Goal: Information Seeking & Learning: Learn about a topic

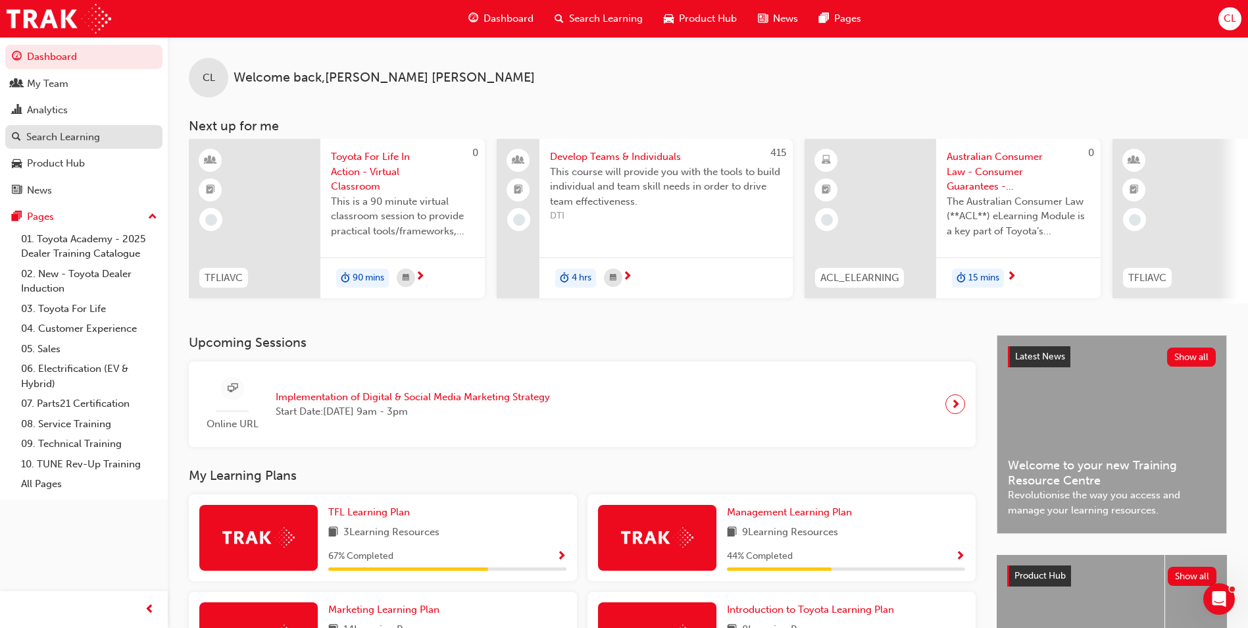
click at [102, 134] on div "Search Learning" at bounding box center [84, 137] width 144 height 16
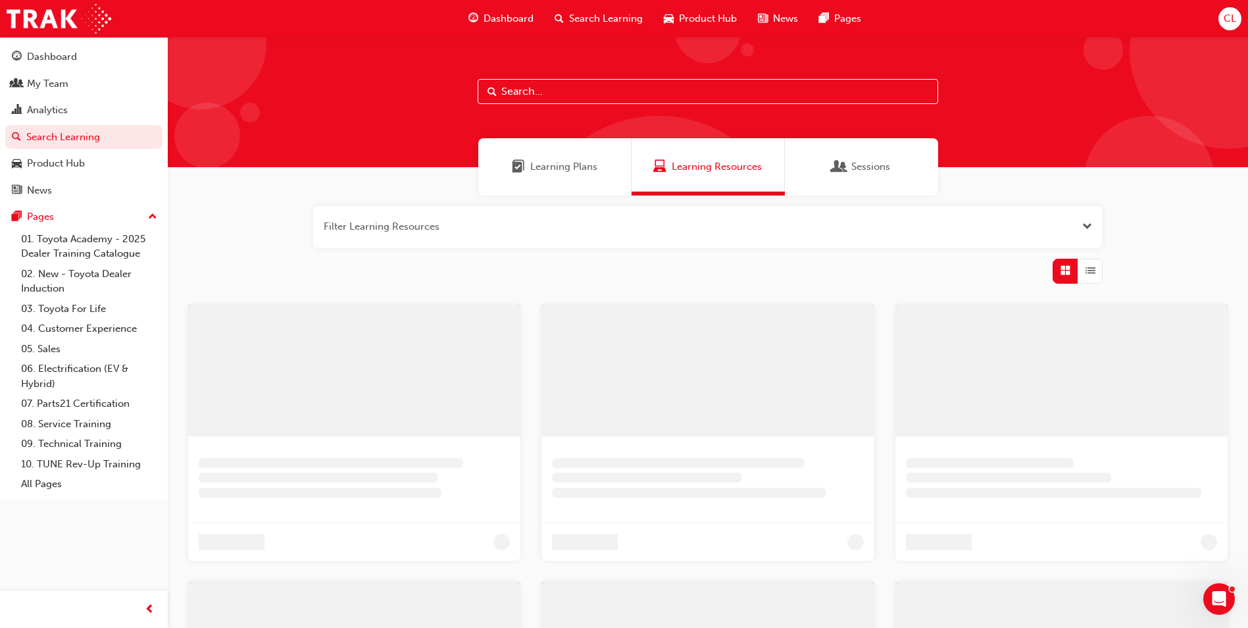
click at [563, 91] on input "text" at bounding box center [708, 91] width 461 height 25
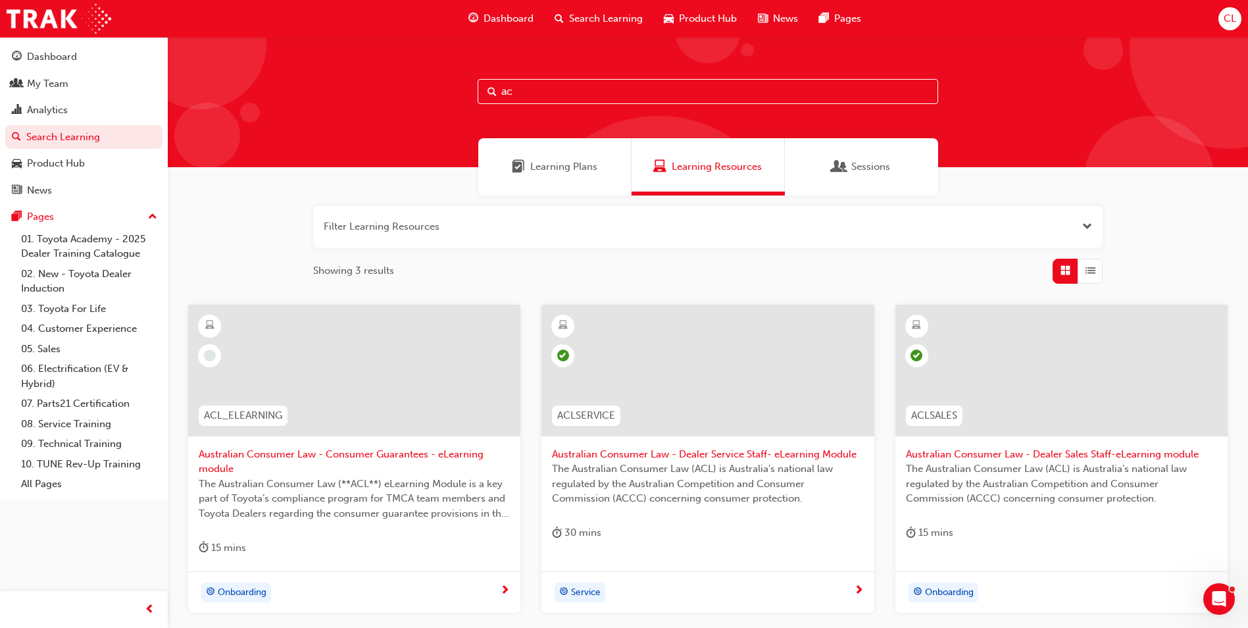
type input "a"
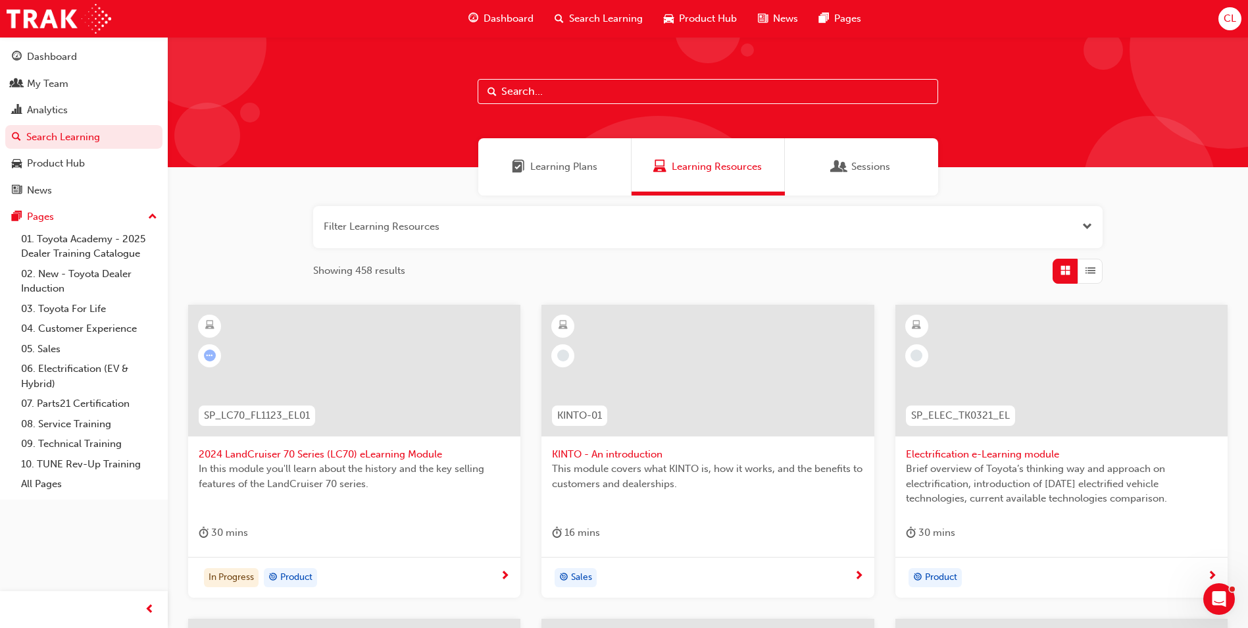
drag, startPoint x: 558, startPoint y: 94, endPoint x: 547, endPoint y: 89, distance: 12.4
click at [558, 94] on input "text" at bounding box center [708, 91] width 461 height 25
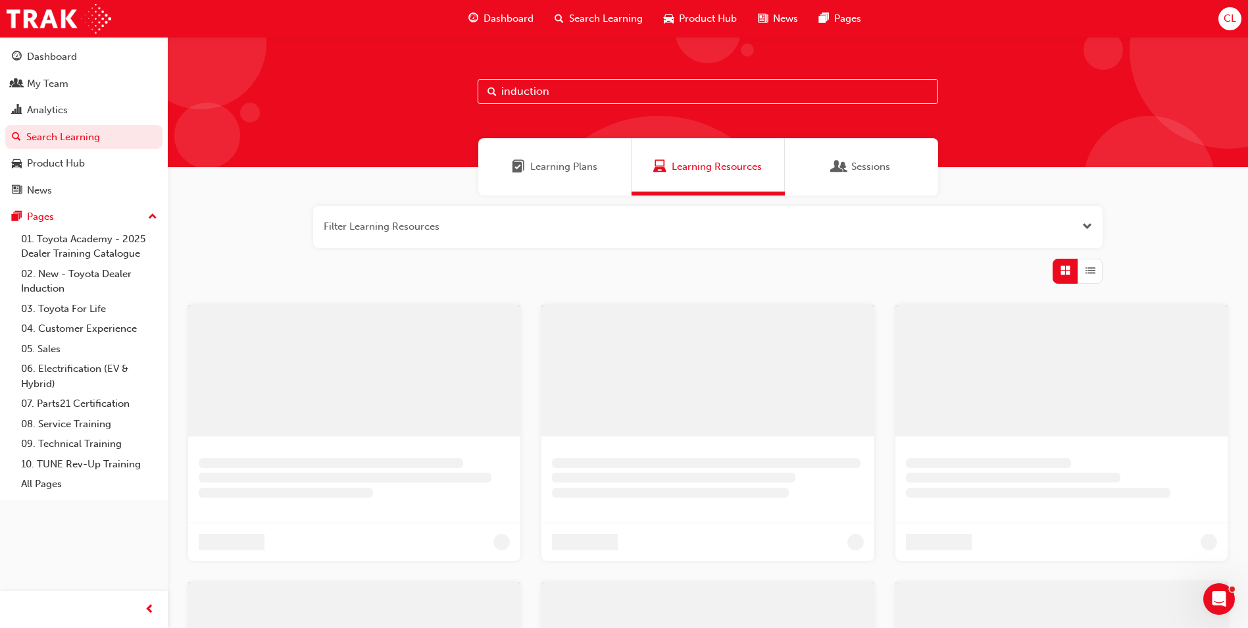
type input "induction"
